Goal: Navigation & Orientation: Find specific page/section

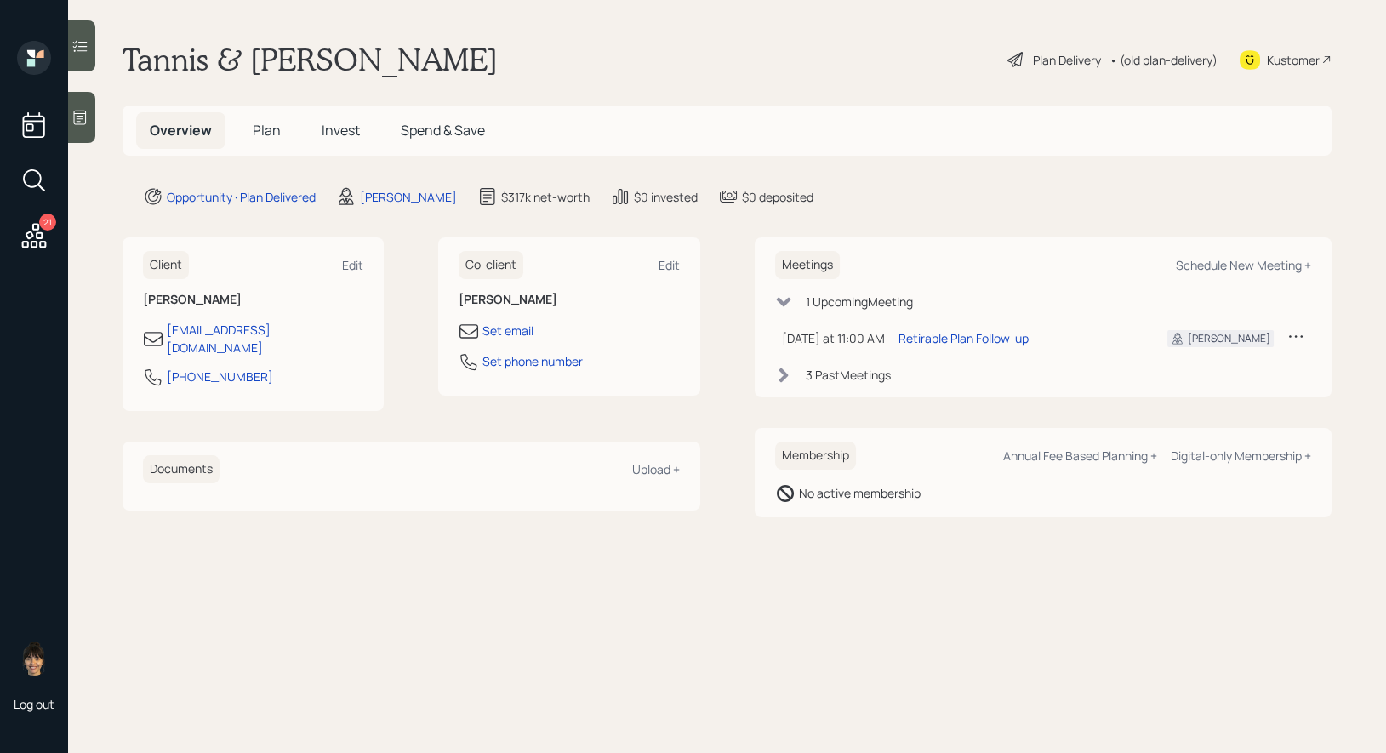
click at [269, 130] on span "Plan" at bounding box center [267, 130] width 28 height 19
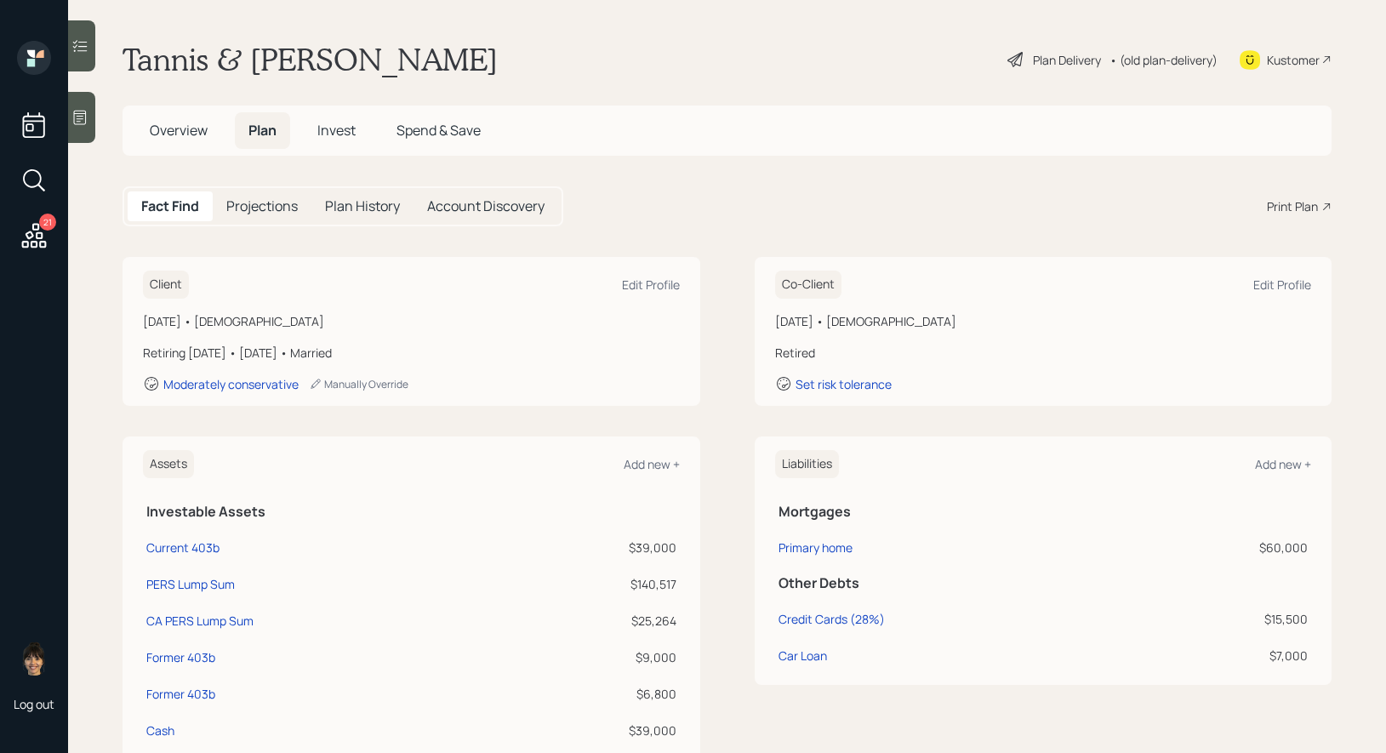
click at [339, 131] on span "Invest" at bounding box center [336, 130] width 38 height 19
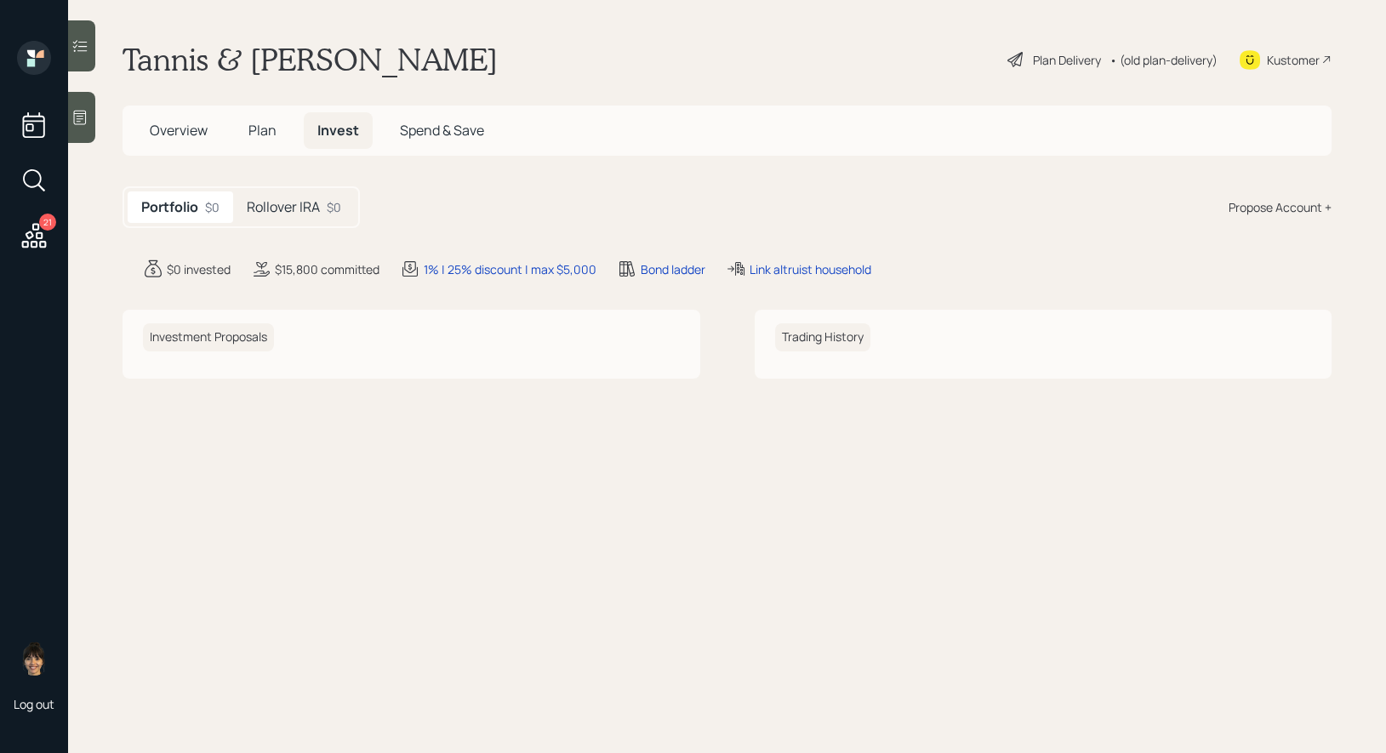
click at [295, 195] on div "Rollover IRA $0" at bounding box center [294, 206] width 122 height 31
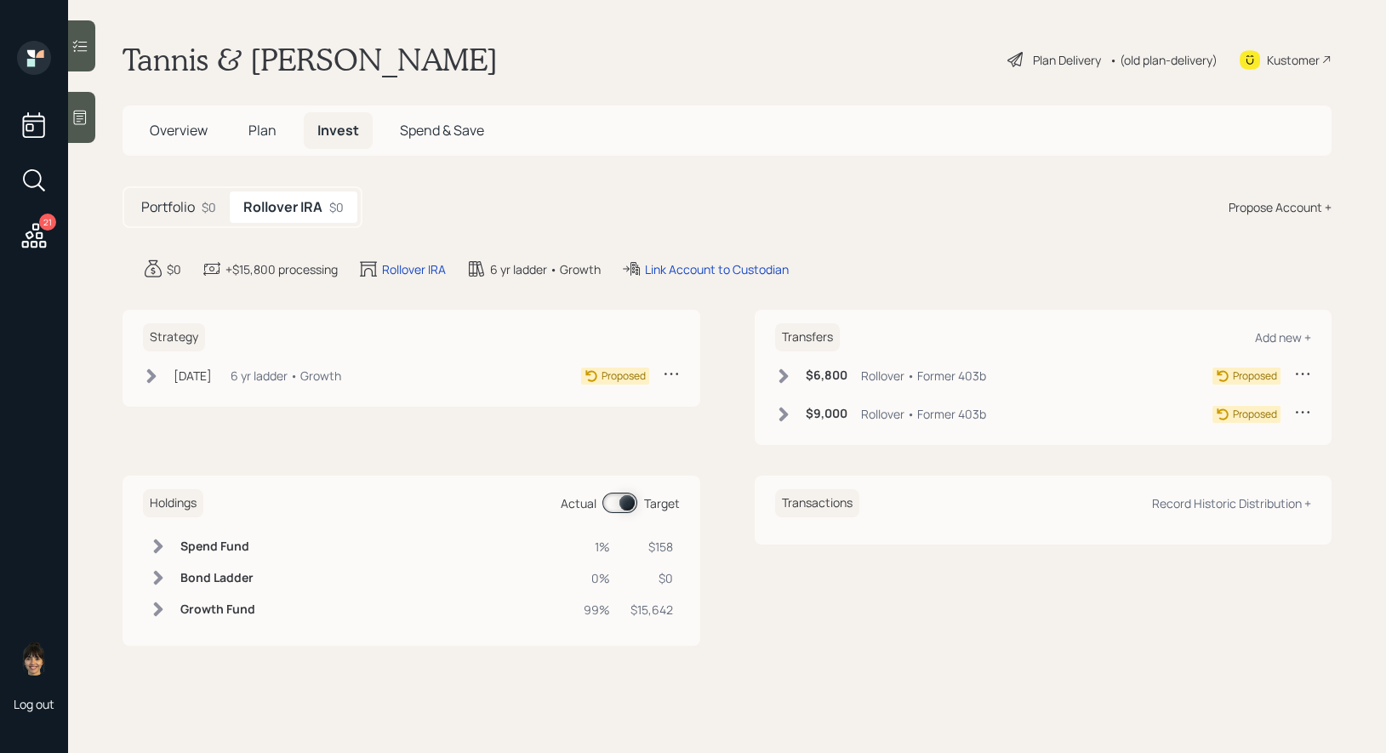
click at [179, 131] on span "Overview" at bounding box center [179, 130] width 58 height 19
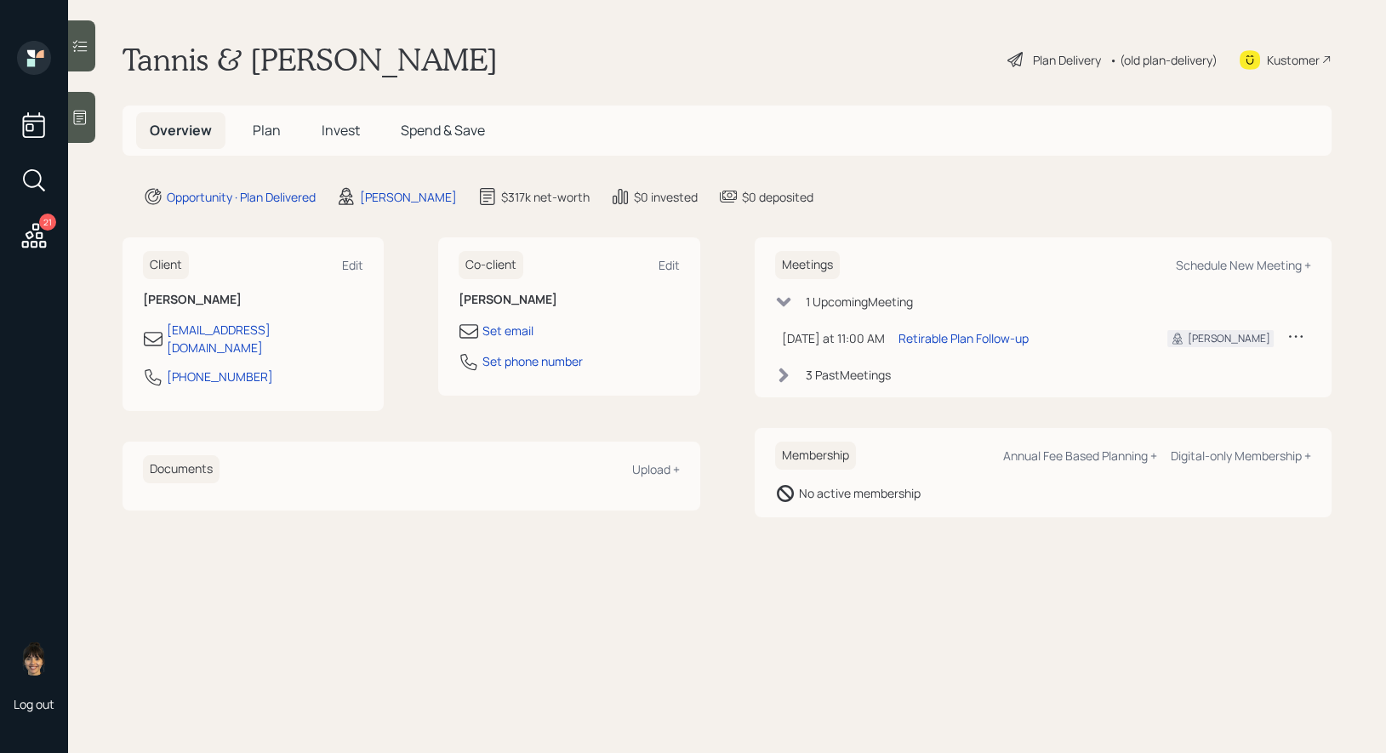
click at [266, 115] on h5 "Plan" at bounding box center [266, 130] width 55 height 37
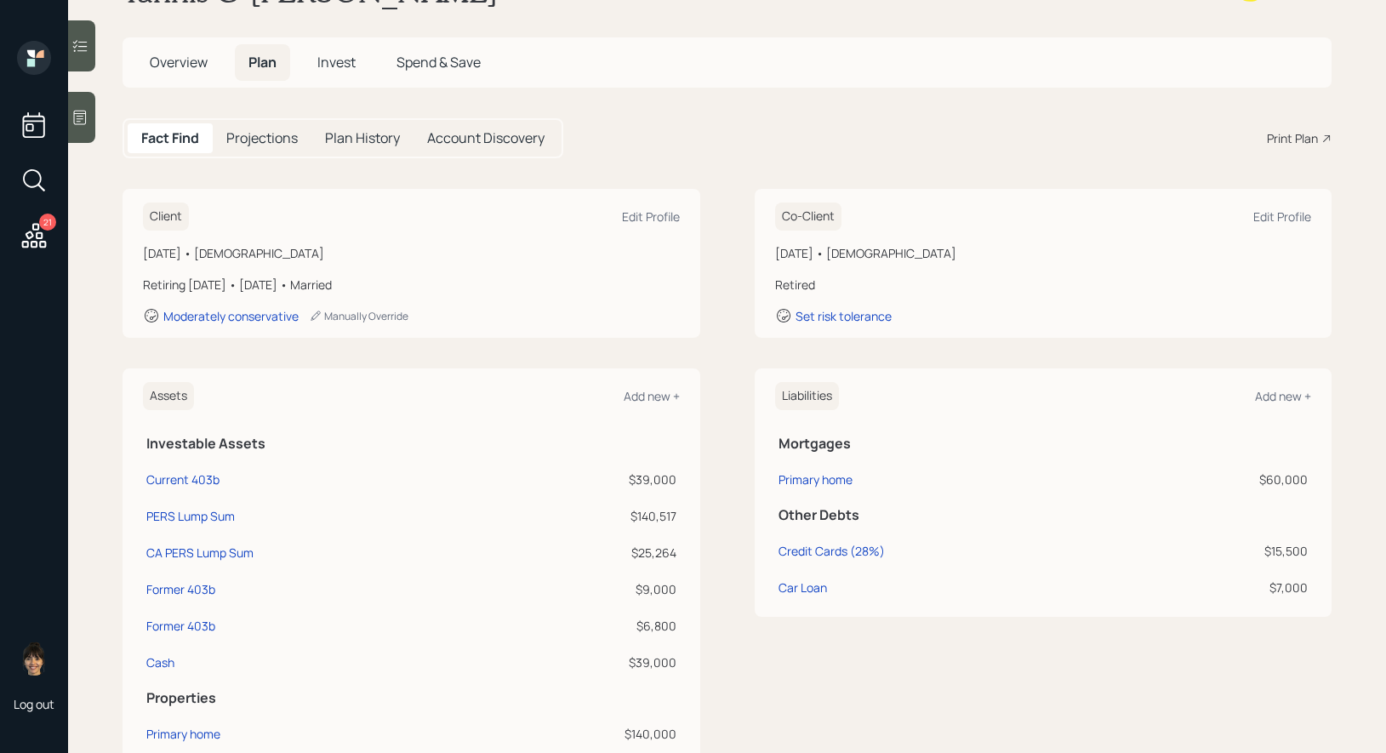
scroll to position [72, 0]
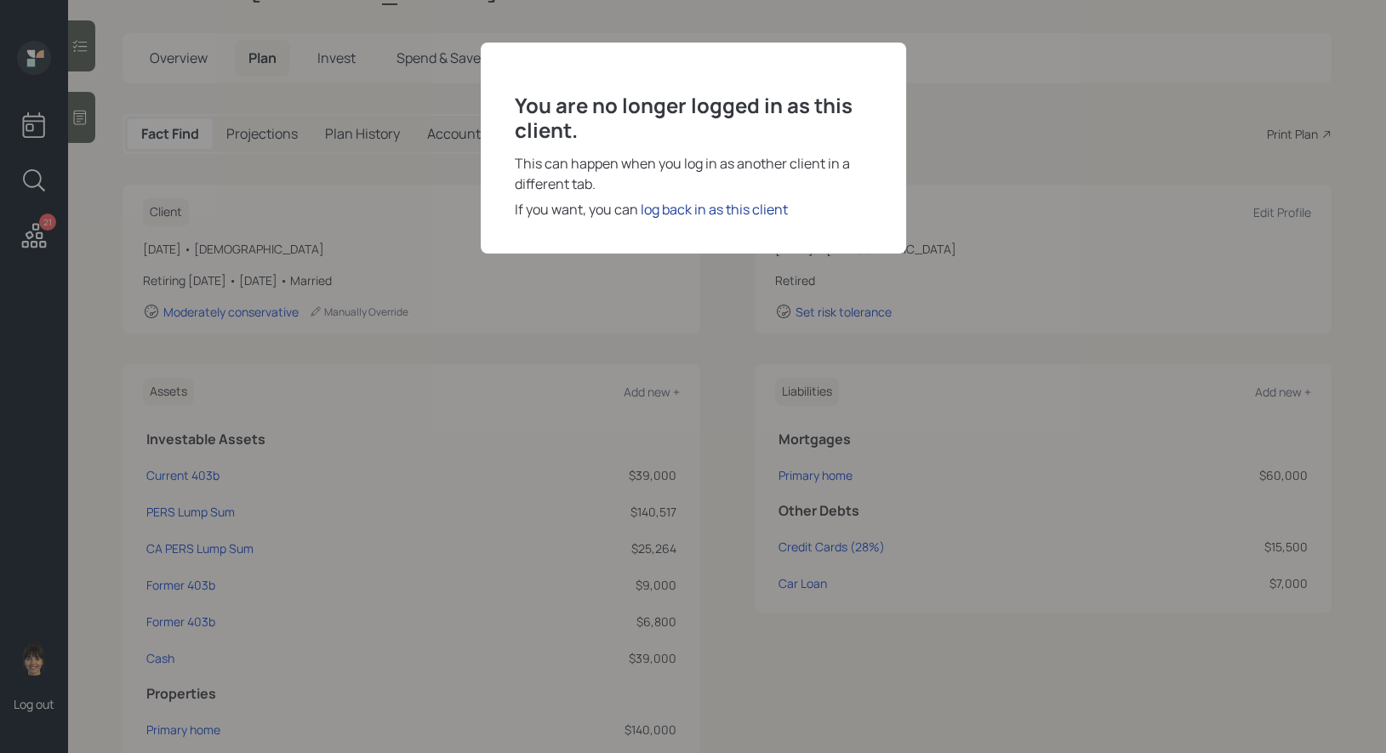
click at [726, 207] on div "log back in as this client" at bounding box center [714, 209] width 147 height 20
